Goal: Find specific page/section: Find specific page/section

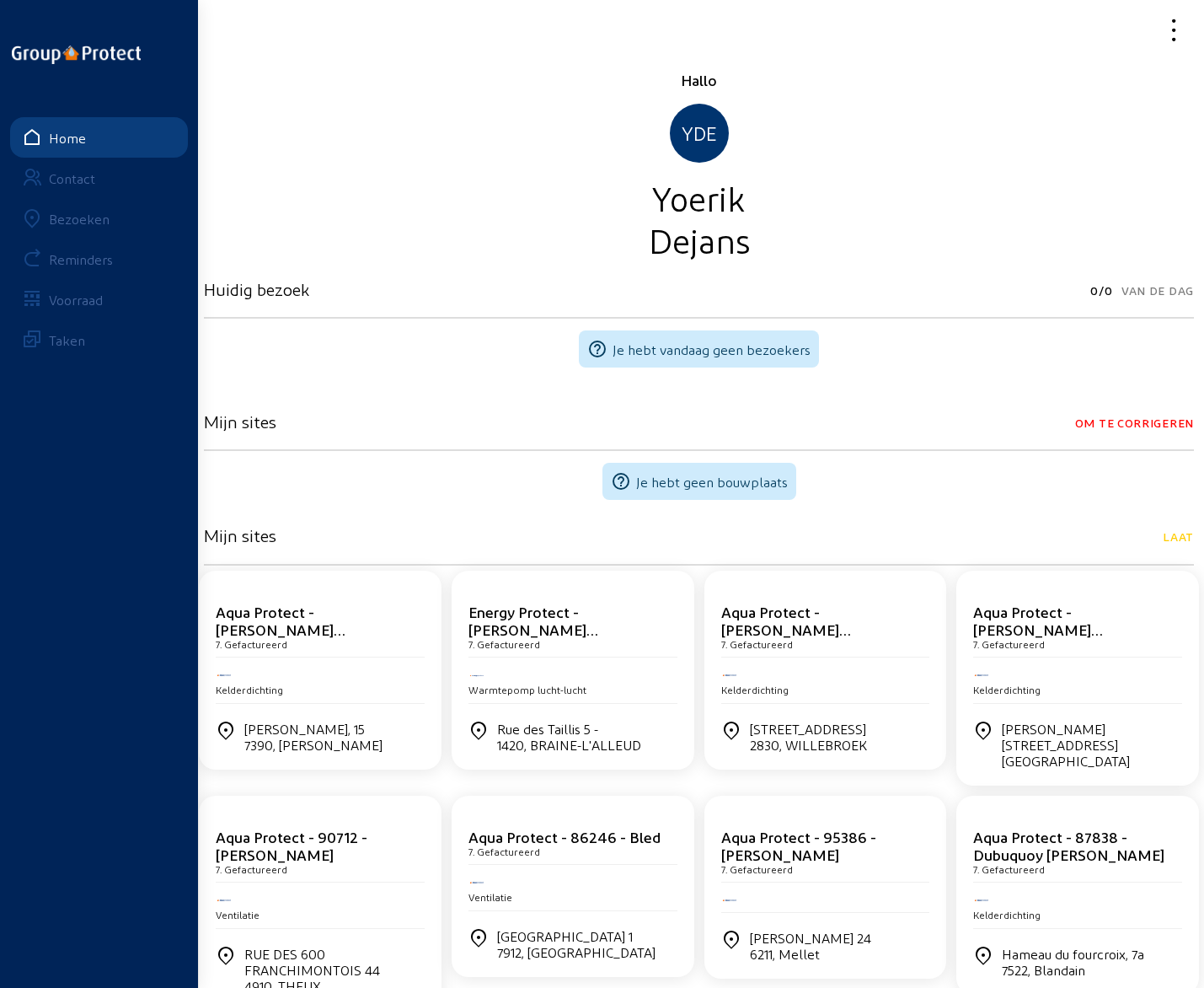
click at [81, 221] on div "Bezoeken" at bounding box center [79, 219] width 61 height 16
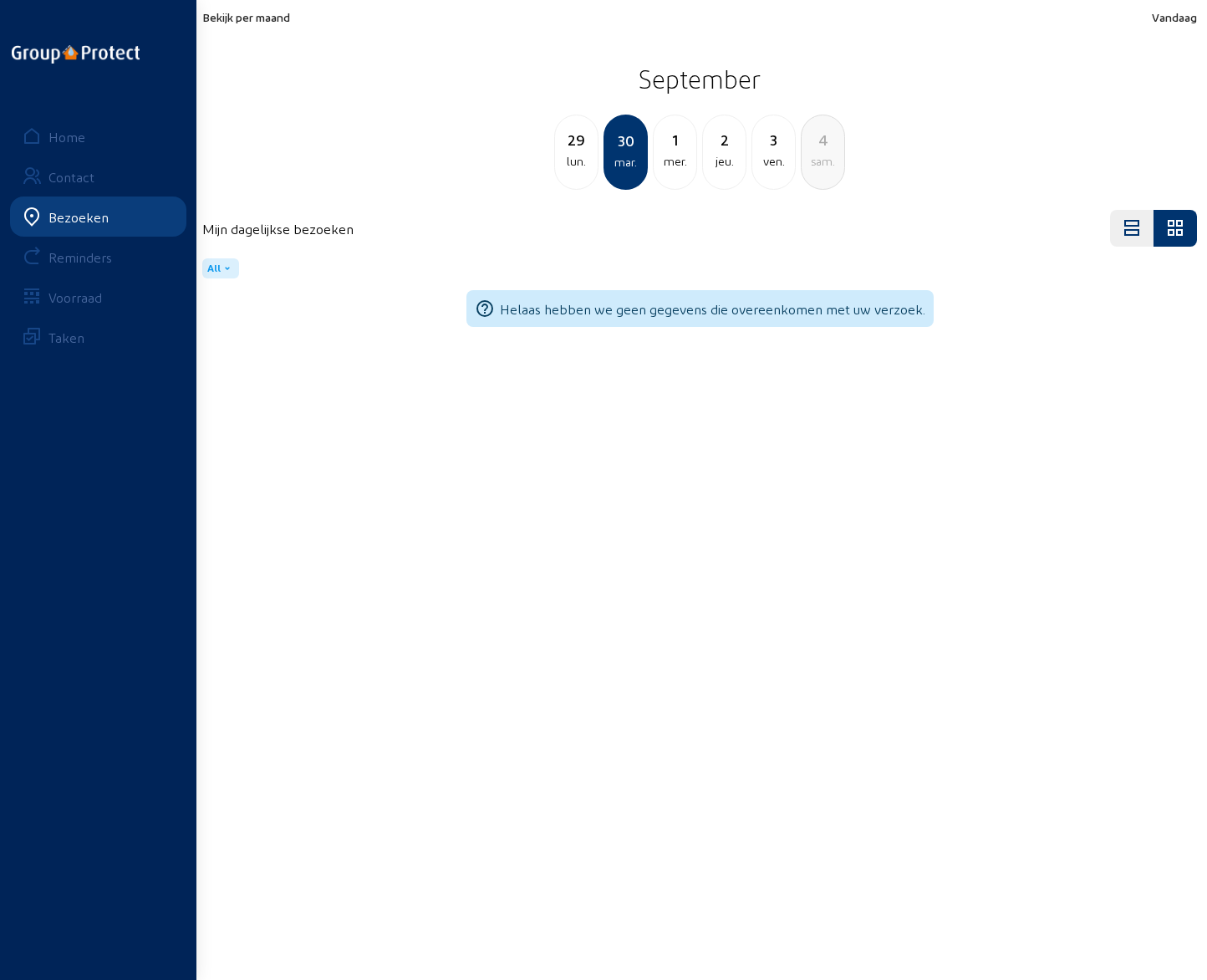
click at [725, 152] on div "jeu." at bounding box center [725, 161] width 43 height 20
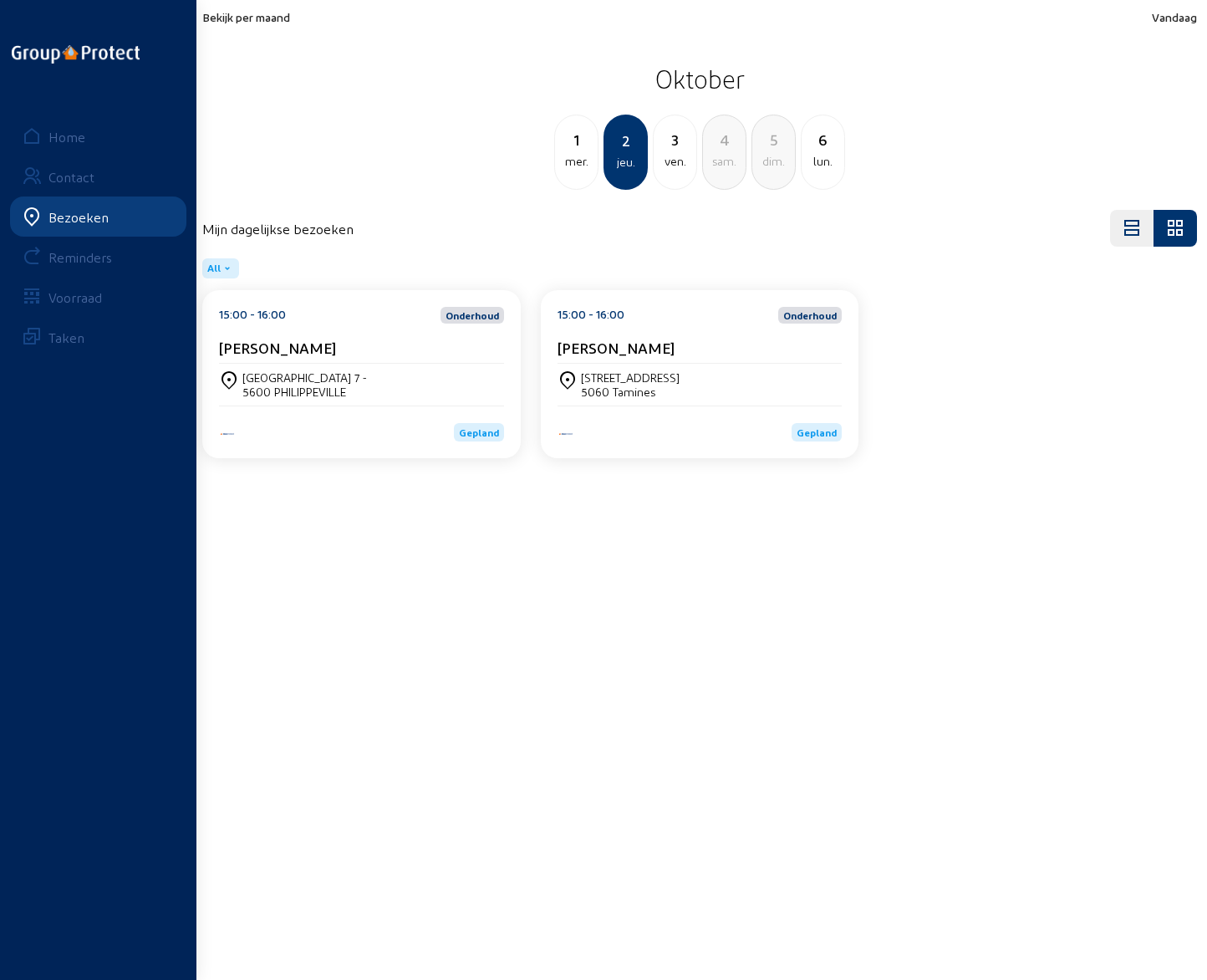
click at [630, 343] on cam-card-title "[PERSON_NAME]" at bounding box center [616, 348] width 117 height 18
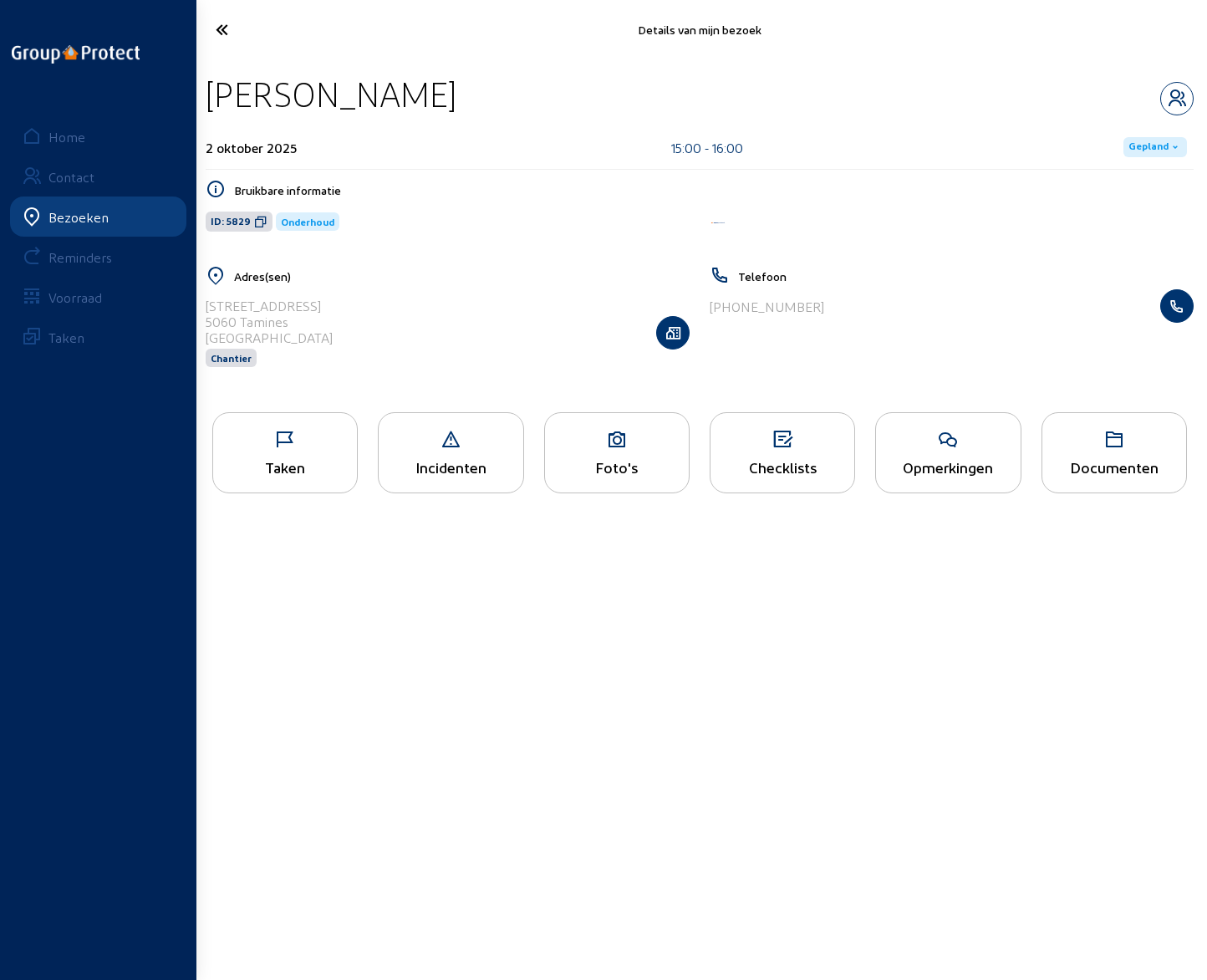
click at [947, 452] on div "Opmerkingen" at bounding box center [948, 453] width 145 height 81
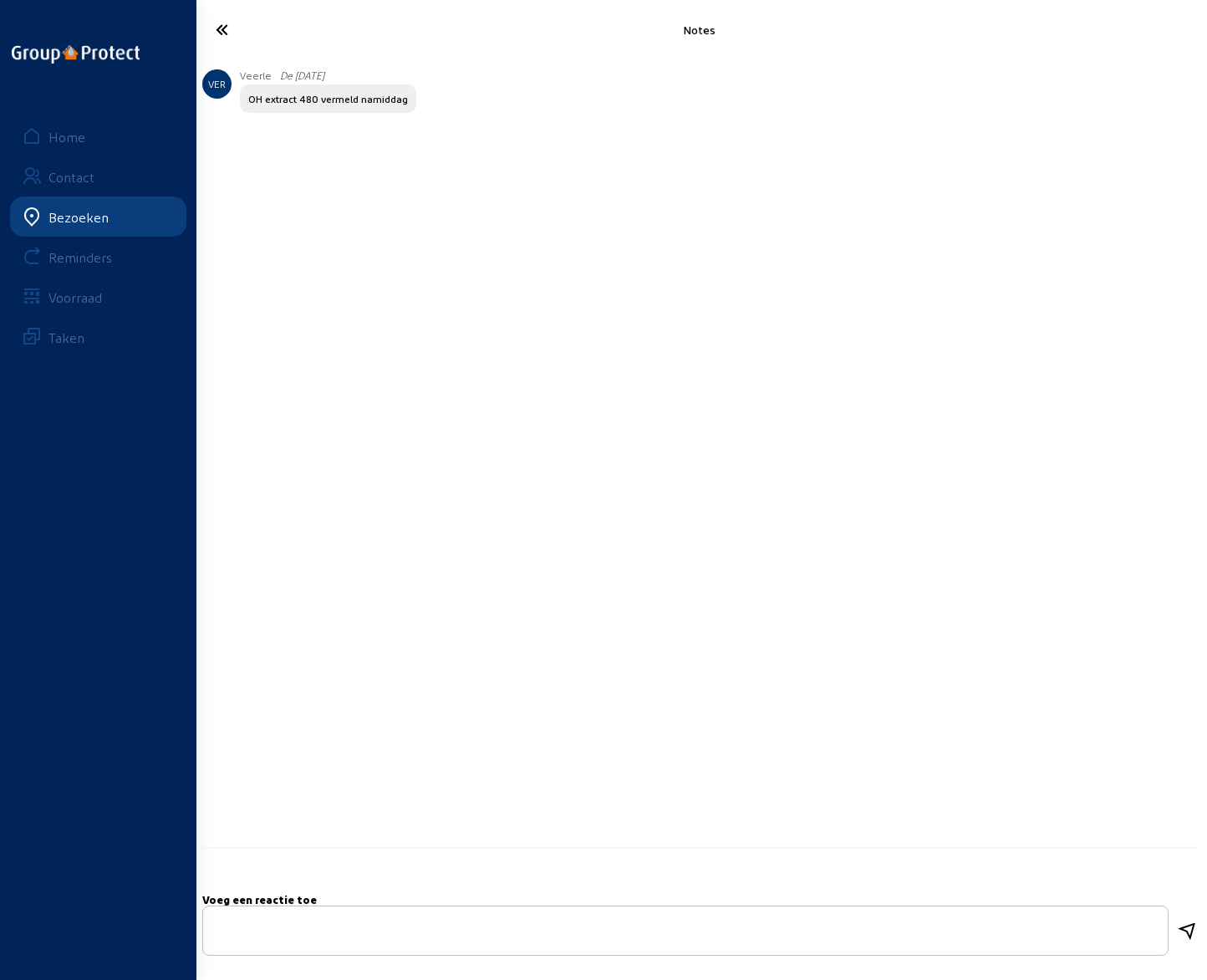
click at [226, 30] on icon at bounding box center [276, 30] width 139 height 30
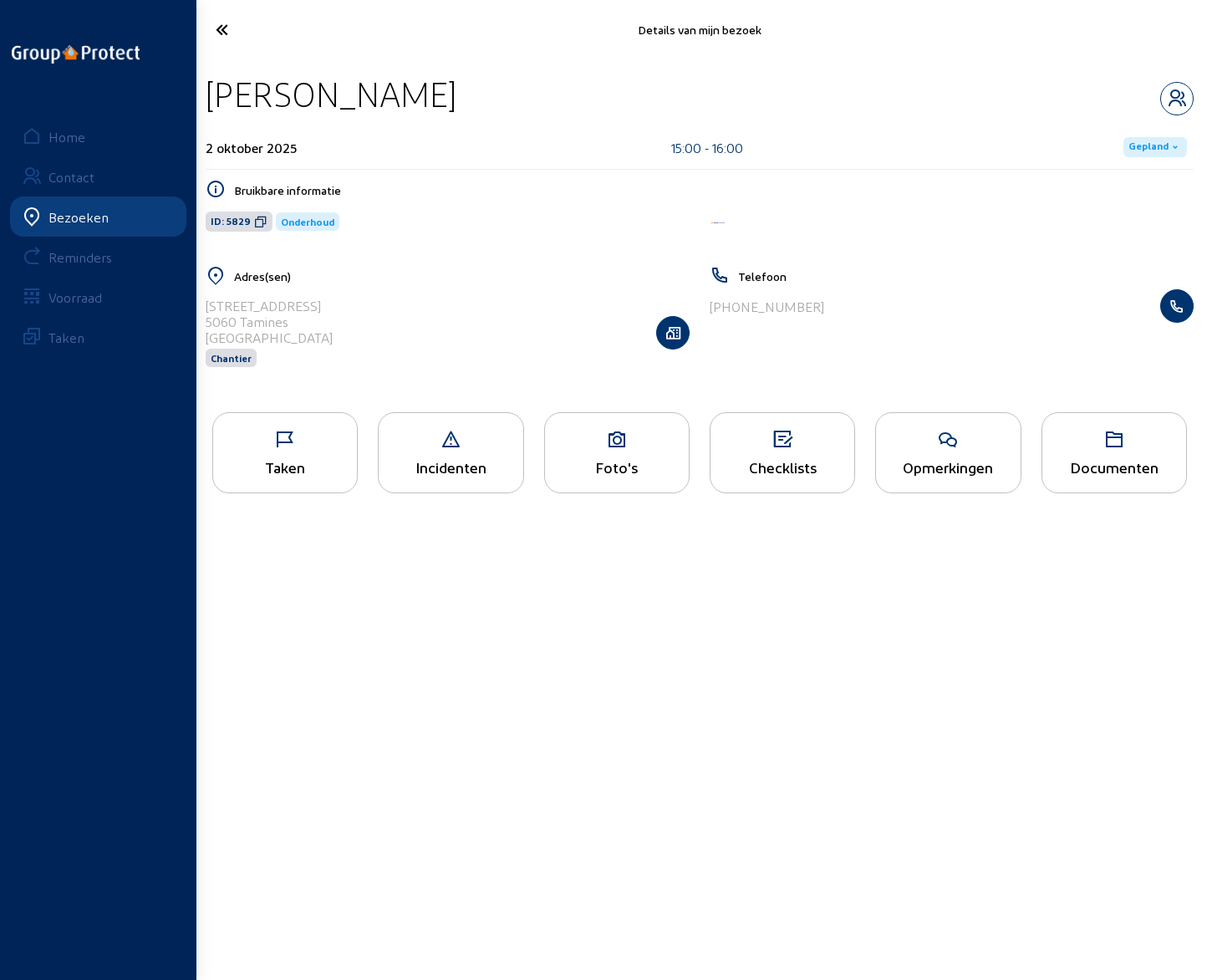
click at [226, 30] on icon at bounding box center [276, 30] width 139 height 30
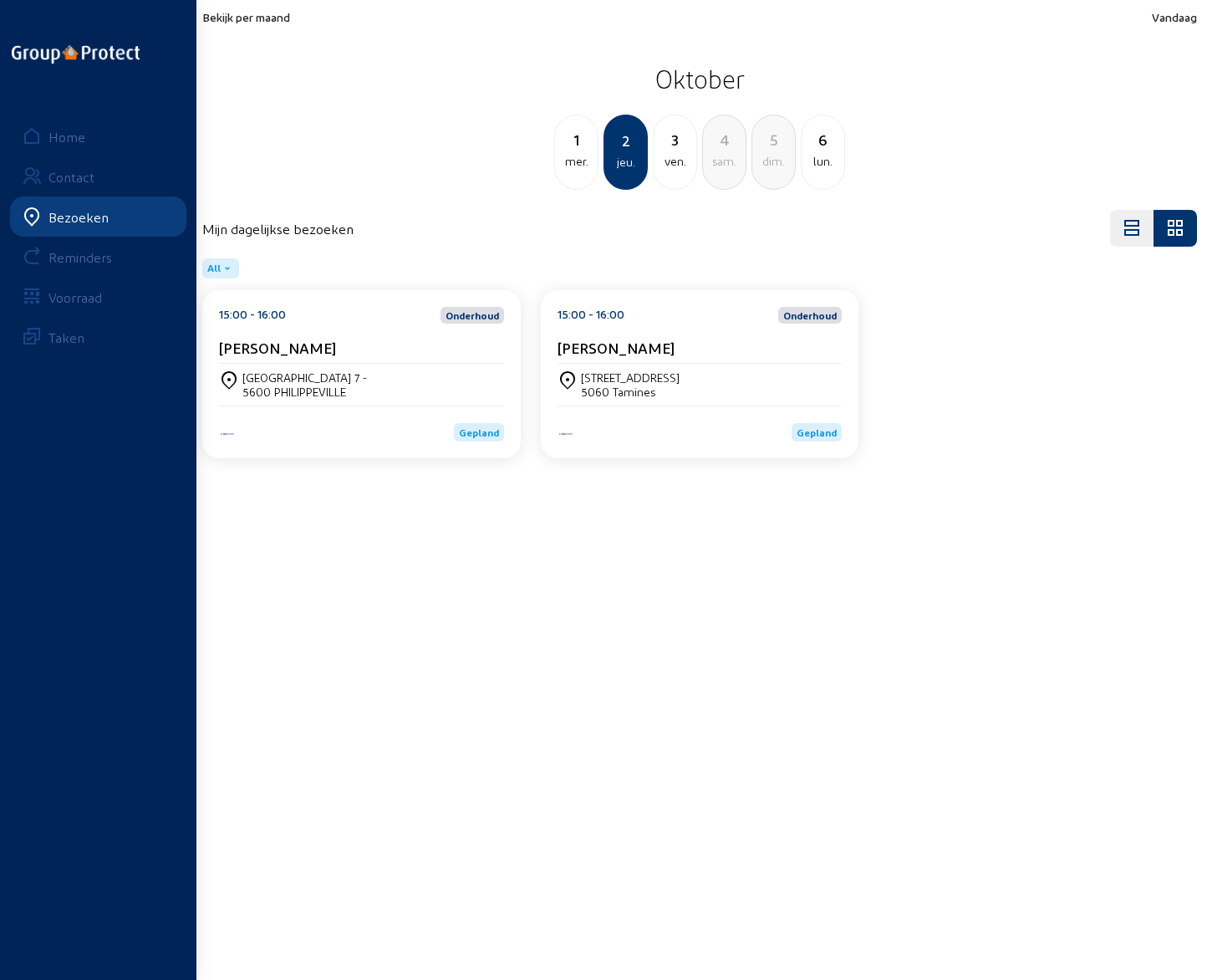
click at [309, 368] on div "[STREET_ADDRESS]" at bounding box center [361, 384] width 285 height 42
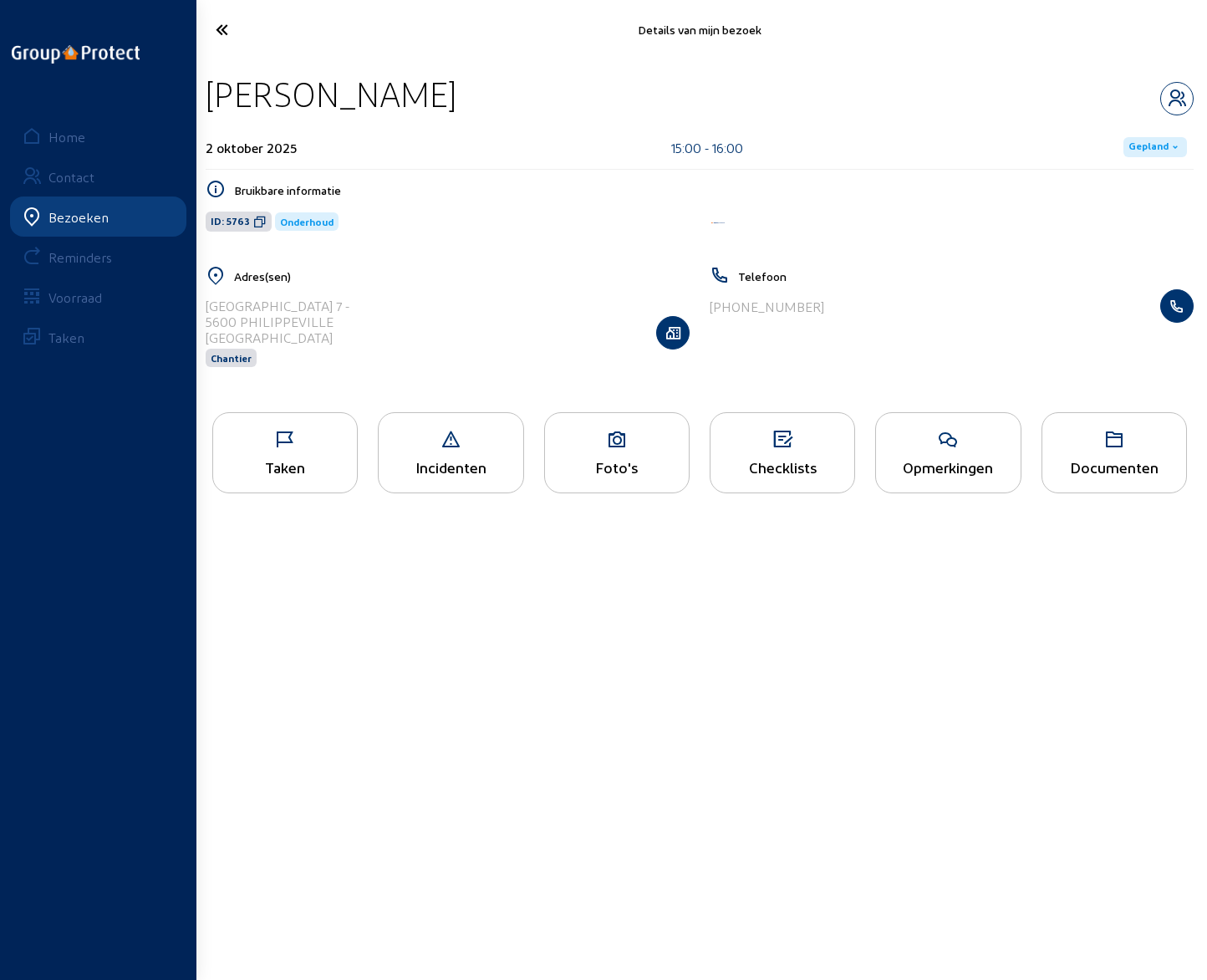
click at [961, 455] on div "Opmerkingen" at bounding box center [948, 453] width 145 height 81
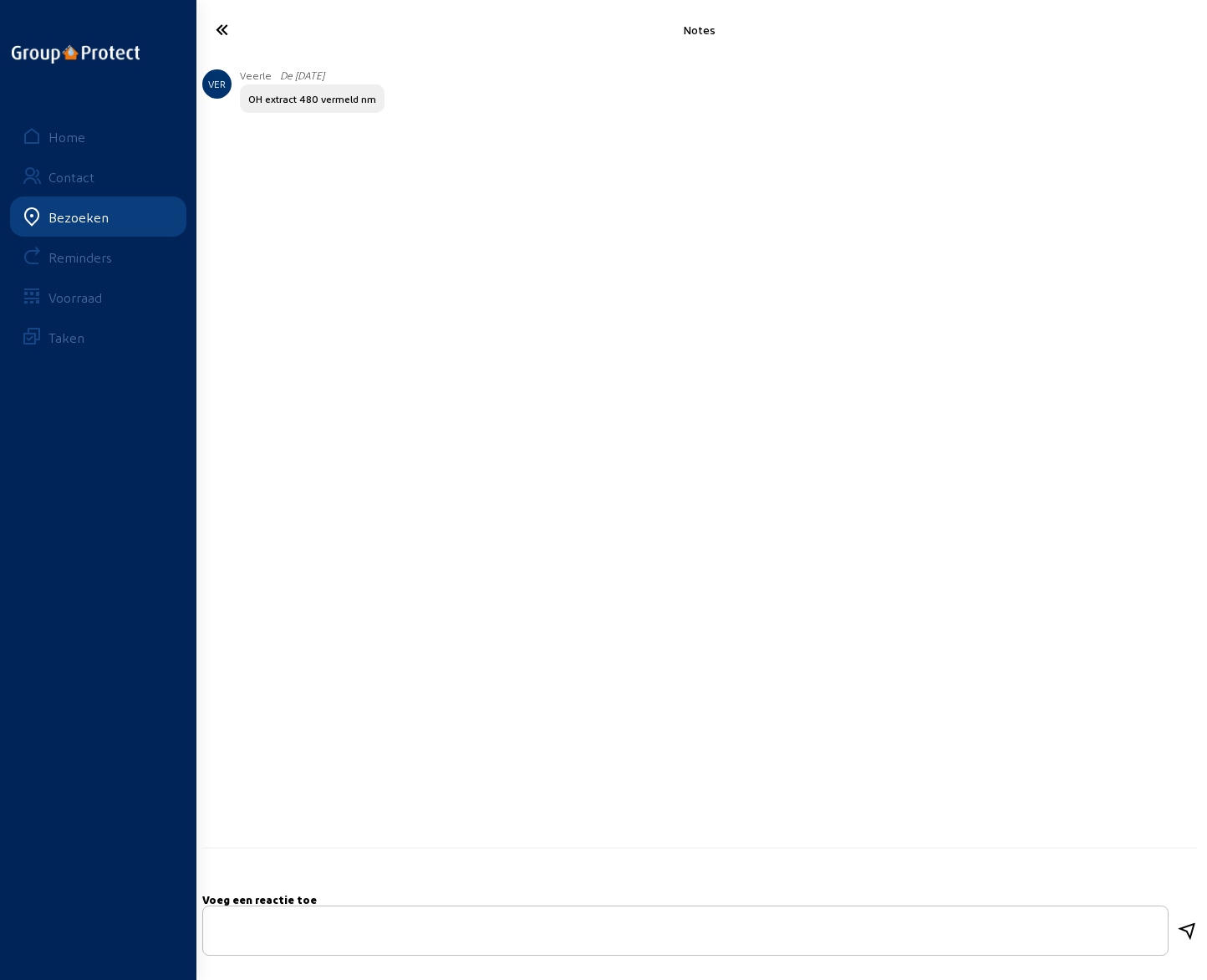
click at [224, 30] on icon at bounding box center [276, 30] width 139 height 30
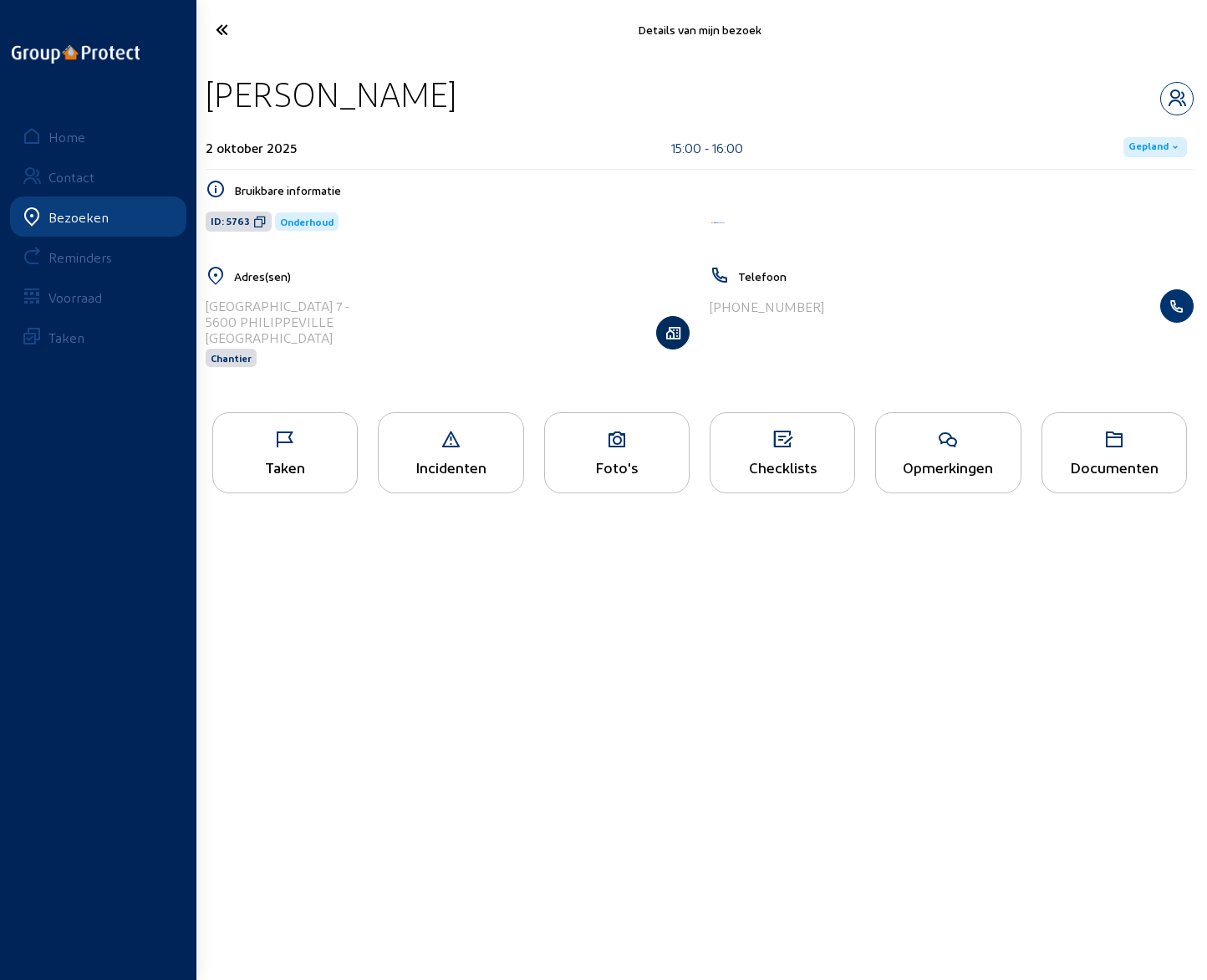
click at [670, 333] on icon "button" at bounding box center [673, 333] width 31 height 17
click at [220, 25] on icon at bounding box center [276, 30] width 139 height 30
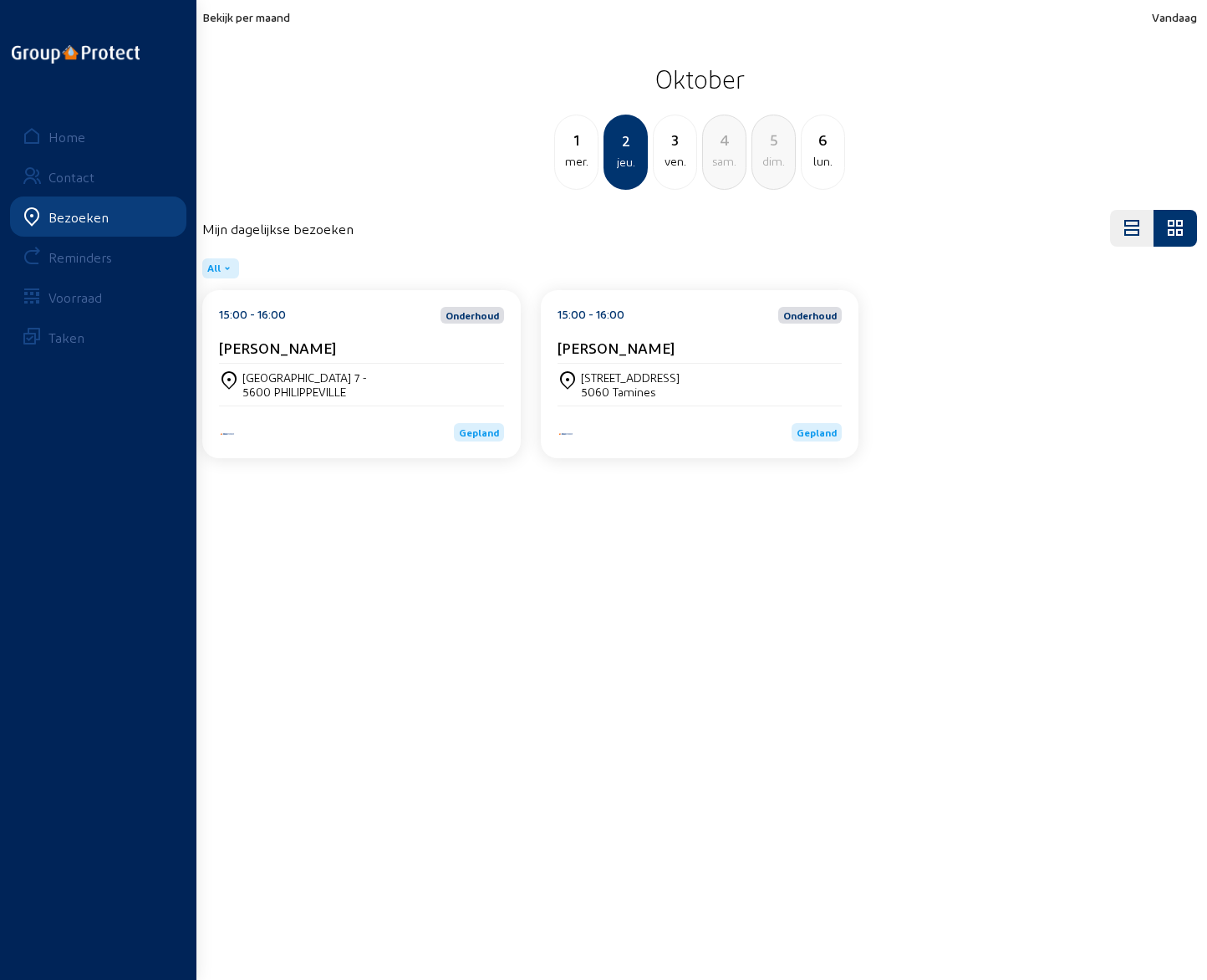
click at [648, 352] on cam-card-title "[PERSON_NAME]" at bounding box center [616, 348] width 117 height 18
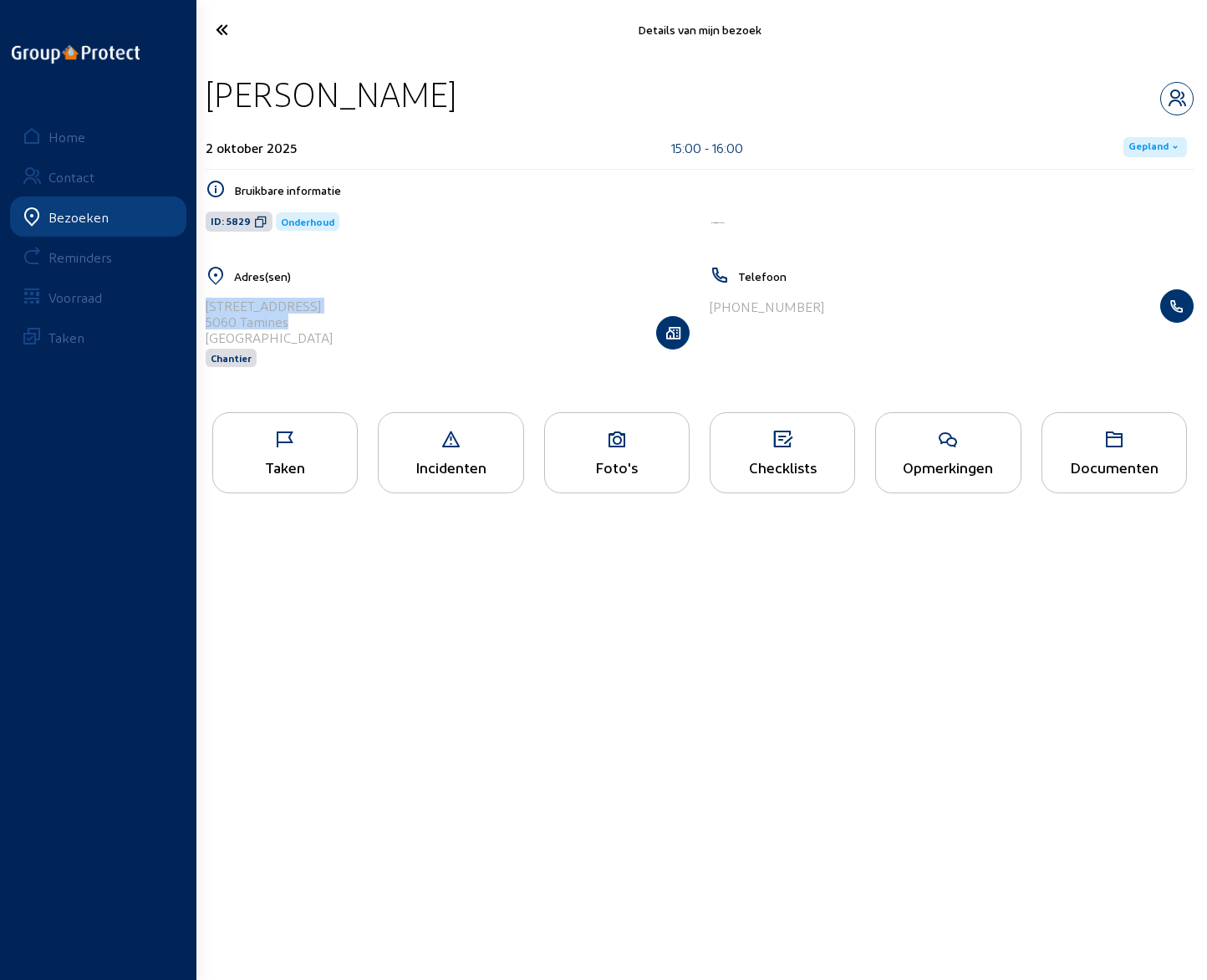
drag, startPoint x: 205, startPoint y: 303, endPoint x: 294, endPoint y: 322, distance: 91.0
click at [294, 322] on cam-list-title "[STREET_ADDRESS]" at bounding box center [269, 321] width 127 height 48
copy cam-list-title "[STREET_ADDRESS]"
click at [223, 30] on icon at bounding box center [276, 30] width 139 height 30
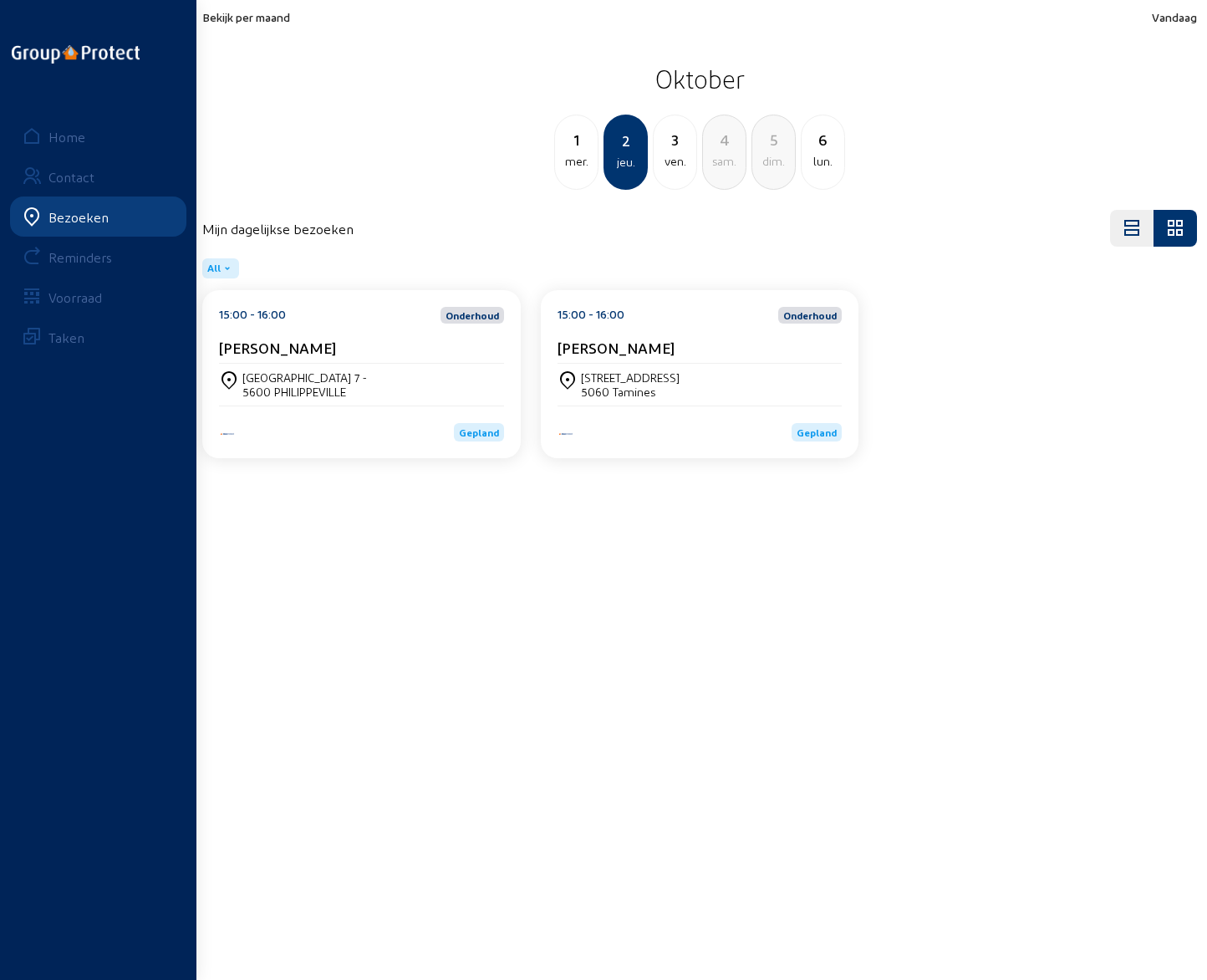
click at [282, 347] on cam-card-title "[PERSON_NAME]" at bounding box center [277, 348] width 117 height 18
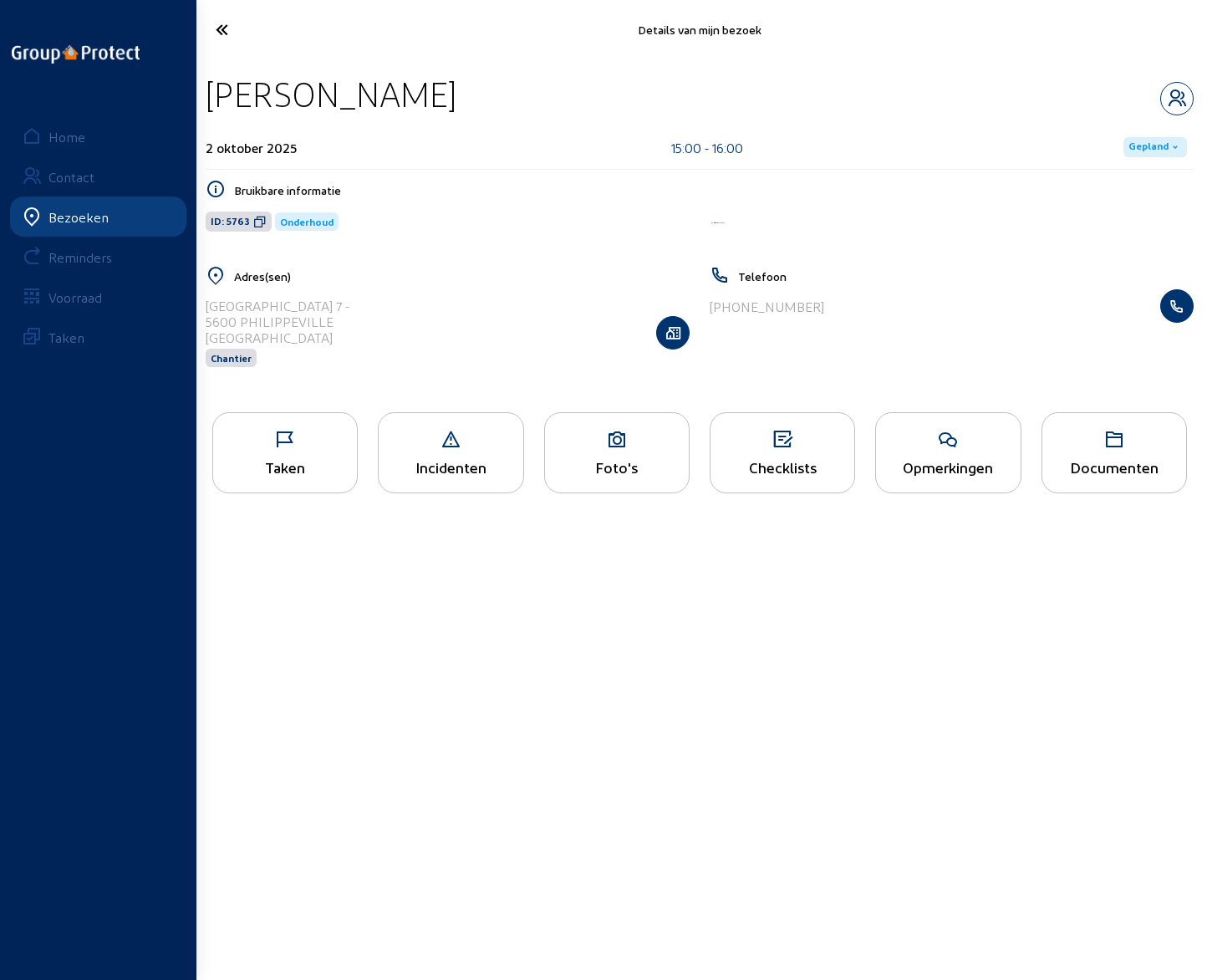
click at [942, 447] on icon at bounding box center [948, 439] width 143 height 20
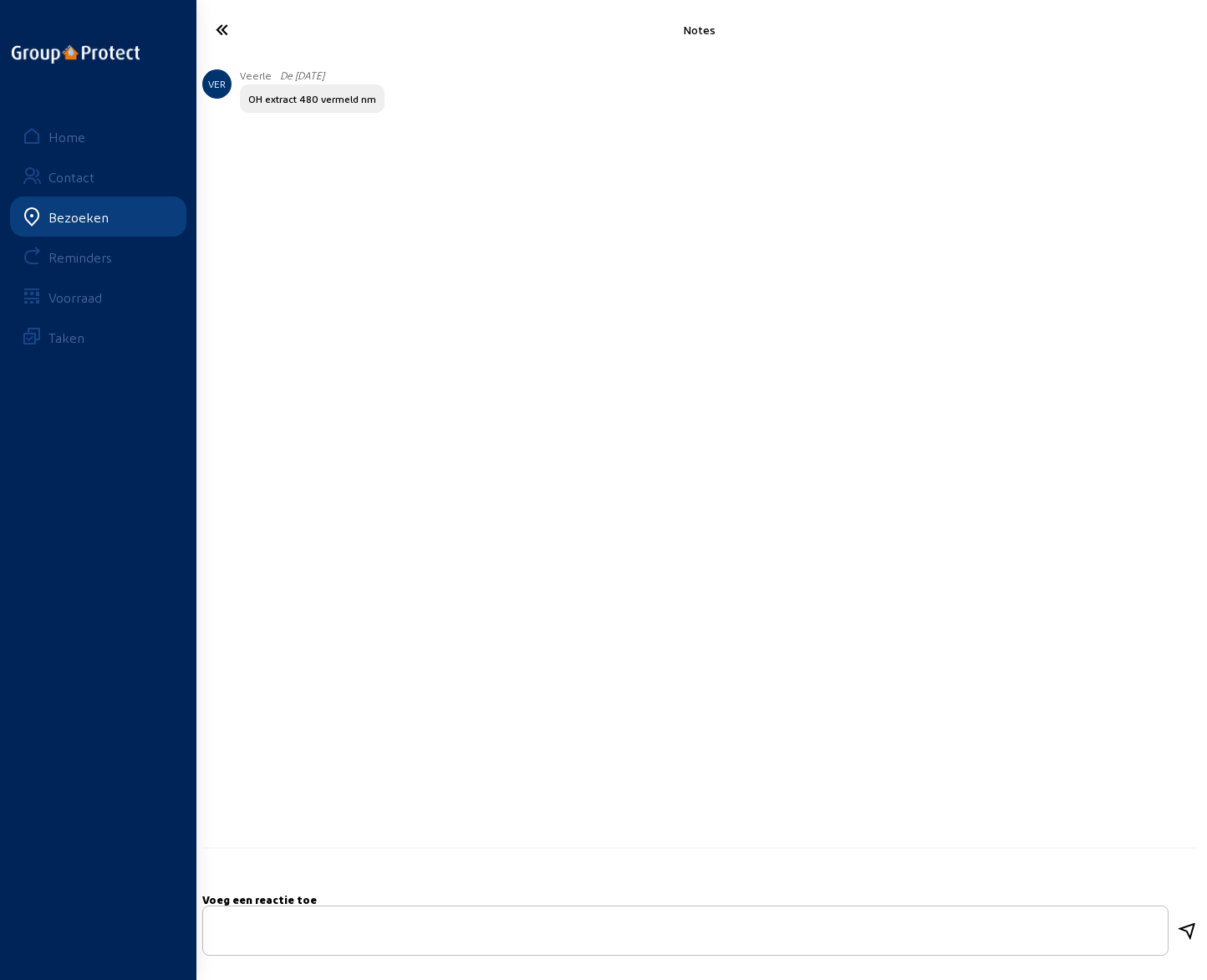
click at [226, 30] on icon at bounding box center [276, 30] width 139 height 30
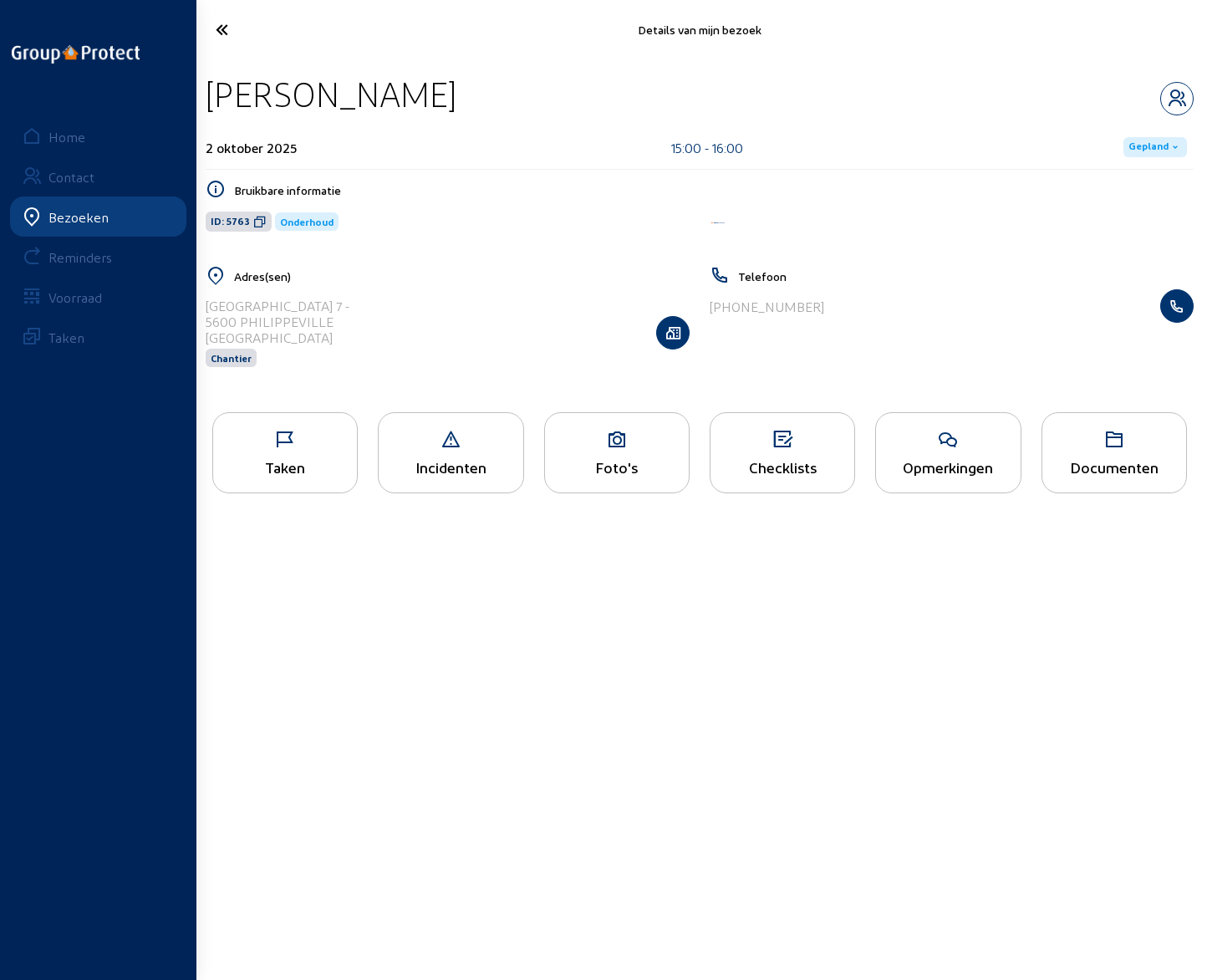
click at [226, 34] on icon at bounding box center [276, 30] width 139 height 30
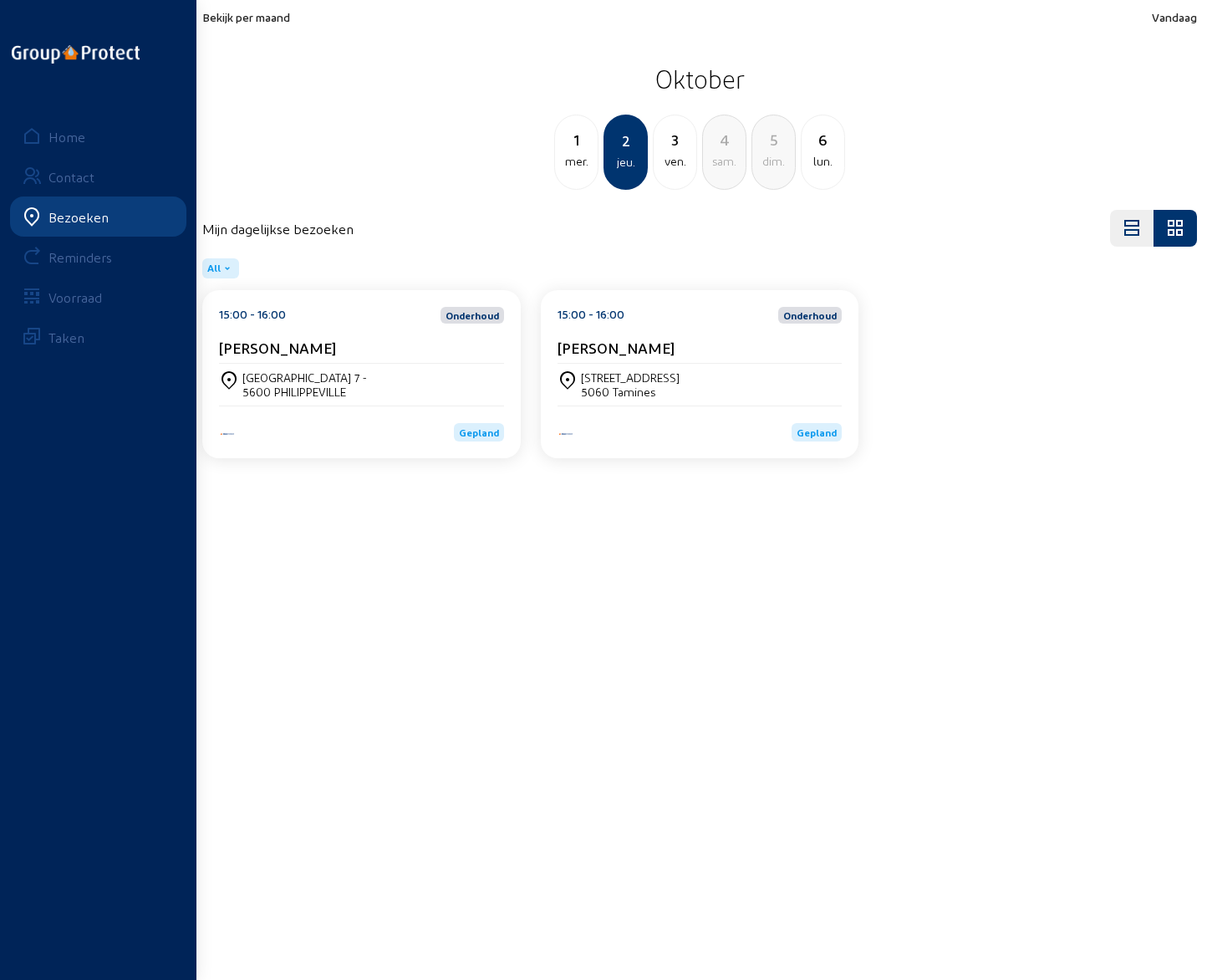
click at [638, 347] on cam-card-title "[PERSON_NAME]" at bounding box center [616, 348] width 117 height 18
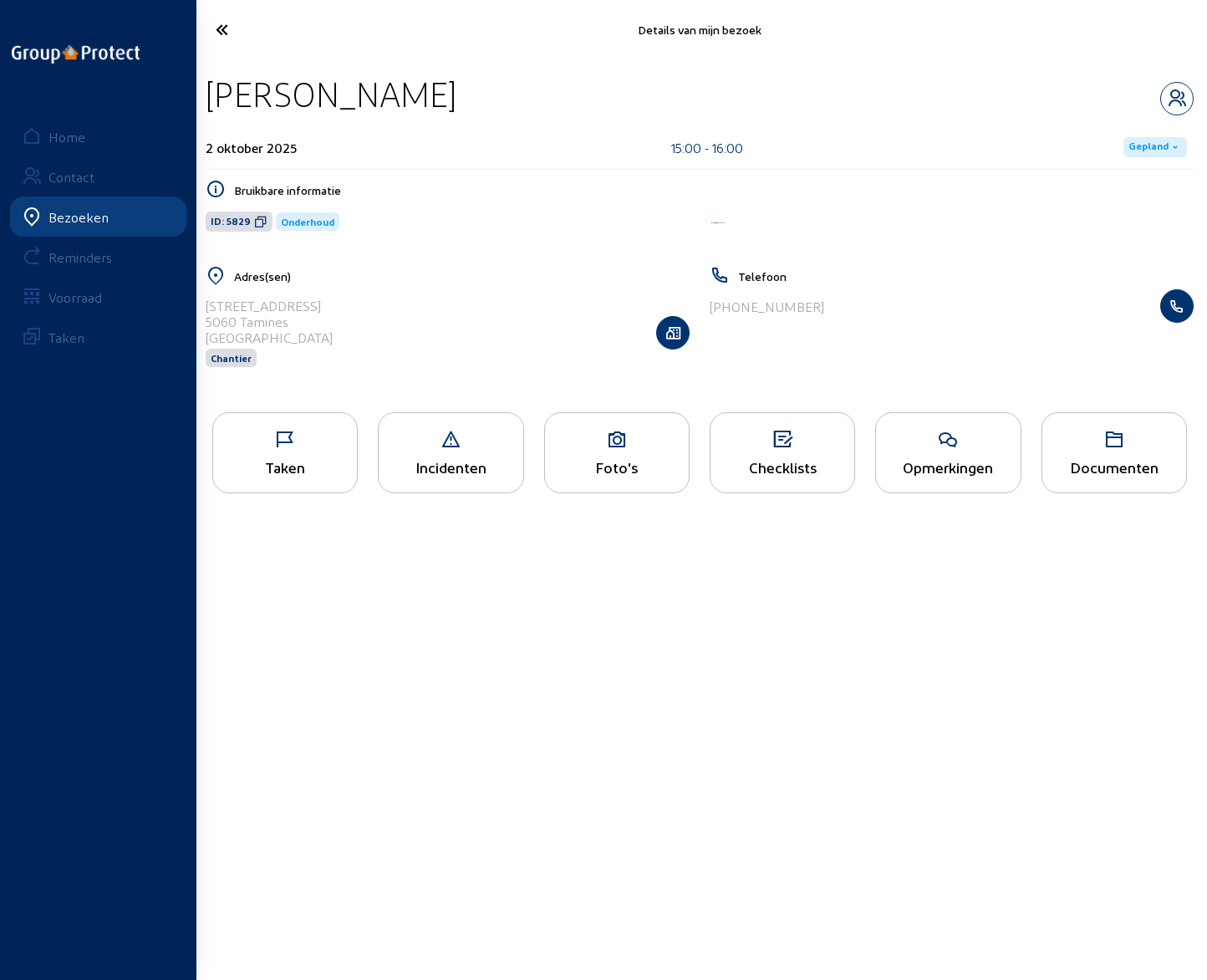
click at [926, 449] on icon at bounding box center [948, 439] width 143 height 20
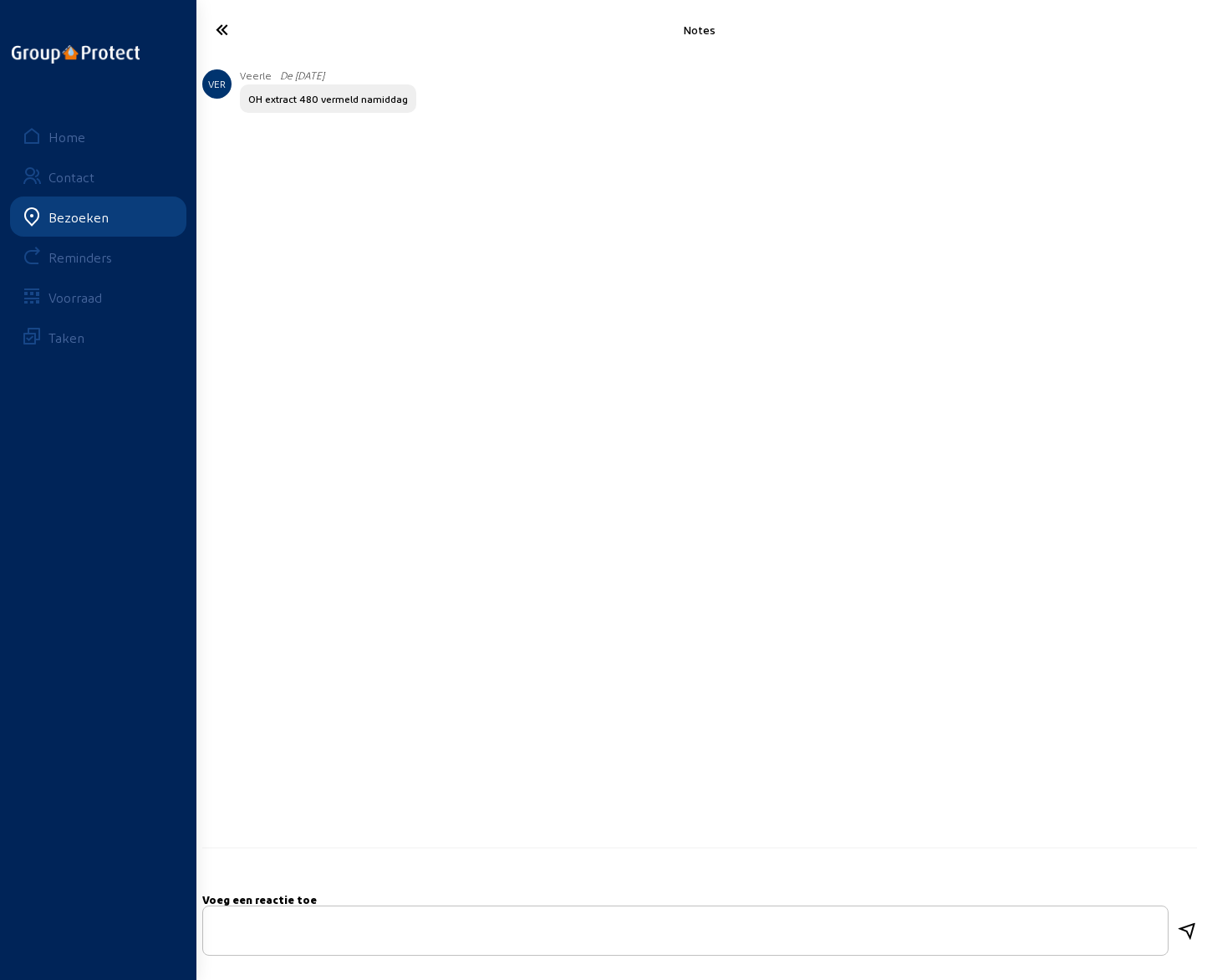
click at [221, 31] on icon at bounding box center [276, 30] width 139 height 30
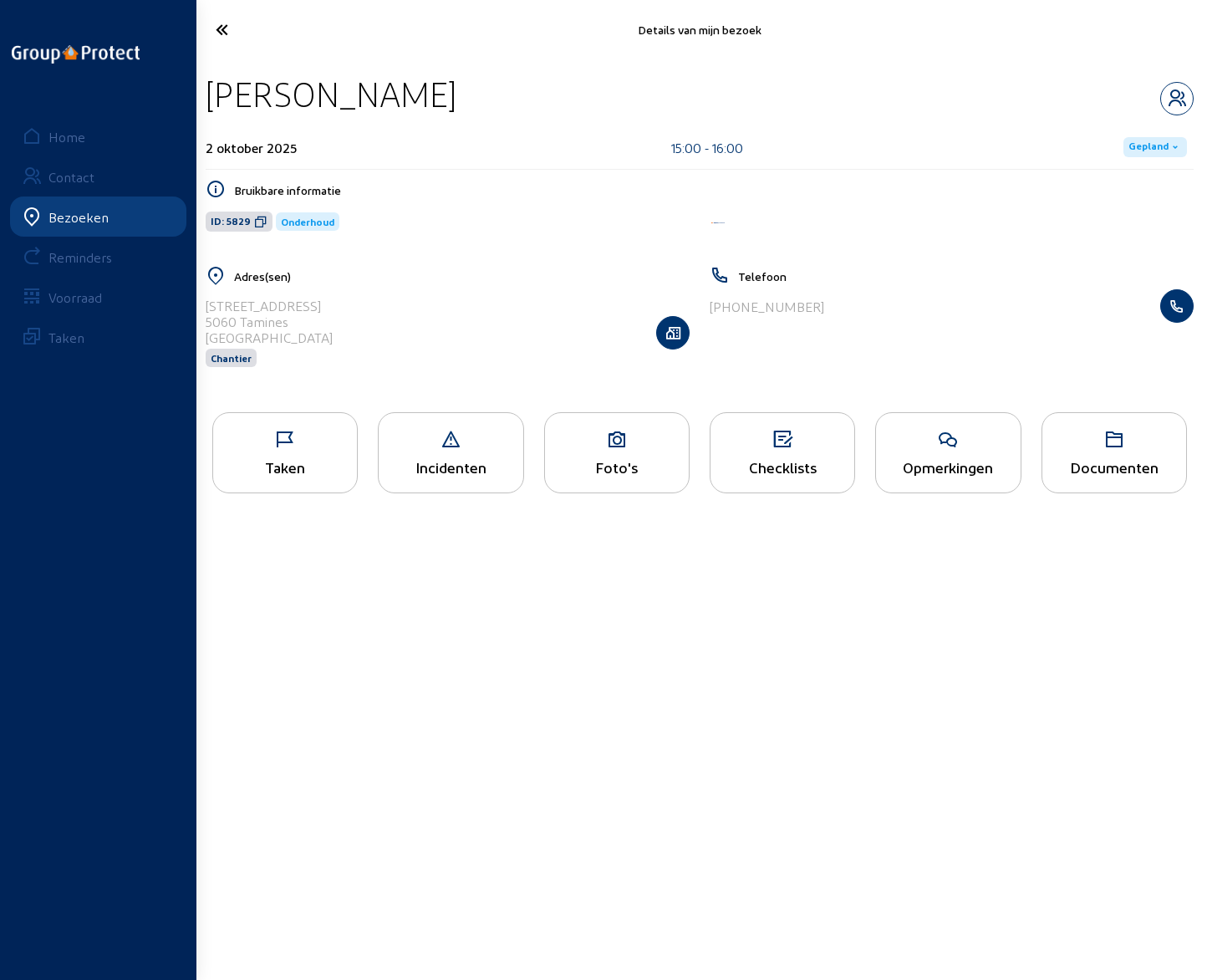
click at [222, 35] on icon at bounding box center [276, 30] width 139 height 30
